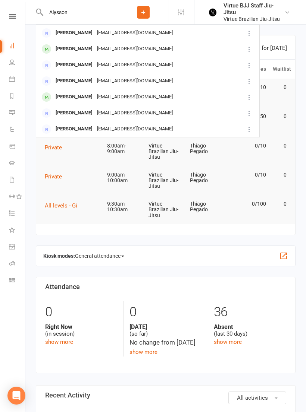
type input "Alysson"
click at [115, 53] on div "[EMAIL_ADDRESS][DOMAIN_NAME]" at bounding box center [135, 49] width 80 height 11
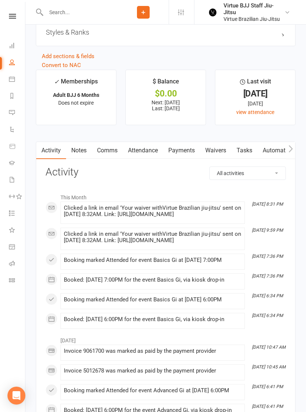
click at [190, 152] on link "Payments" at bounding box center [181, 150] width 37 height 17
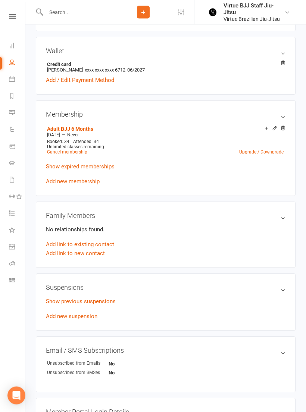
scroll to position [209, 0]
click at [64, 154] on link "Cancel membership" at bounding box center [67, 151] width 40 height 5
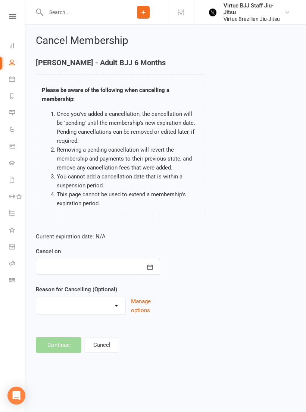
click at [159, 259] on button "button" at bounding box center [150, 267] width 20 height 16
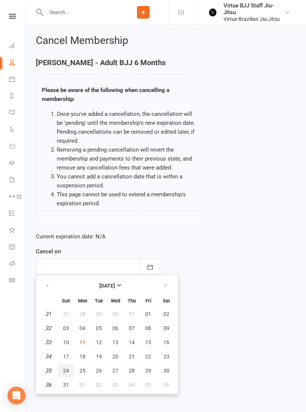
click at [69, 370] on button "24" at bounding box center [66, 370] width 16 height 13
type input "[DATE]"
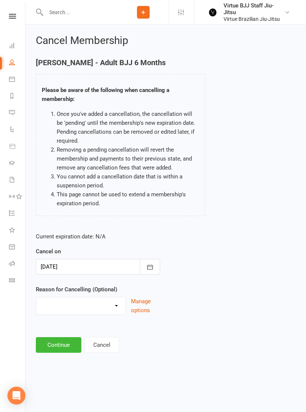
click at [59, 309] on select "Holiday Injury Other reason" at bounding box center [80, 304] width 89 height 15
select select "2"
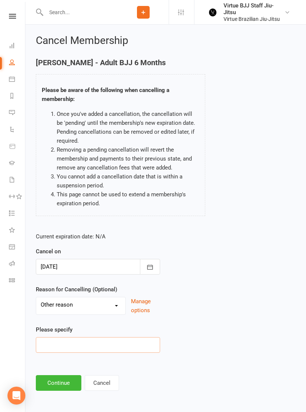
click at [64, 349] on input at bounding box center [98, 345] width 124 height 16
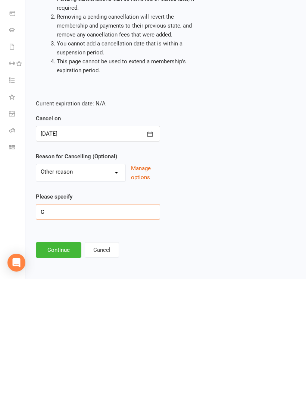
scroll to position [7, 0]
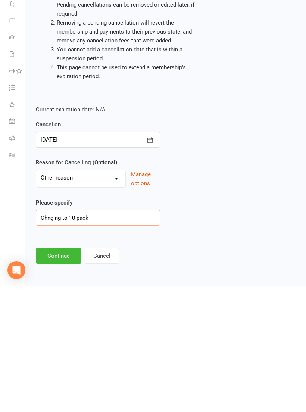
click at [44, 336] on input "Chnging to 10 pack" at bounding box center [98, 344] width 124 height 16
type input "Changing to 10 pack"
click at [56, 374] on button "Continue" at bounding box center [58, 382] width 45 height 16
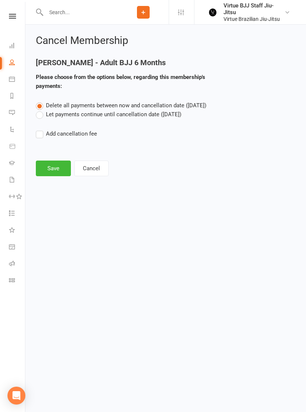
scroll to position [0, 0]
click at [181, 117] on label "Let payments continue until cancellation date ([DATE])" at bounding box center [108, 114] width 145 height 9
click at [41, 110] on input "Let payments continue until cancellation date ([DATE])" at bounding box center [38, 110] width 5 height 0
click at [51, 166] on button "Save" at bounding box center [53, 169] width 35 height 16
